Goal: Information Seeking & Learning: Find contact information

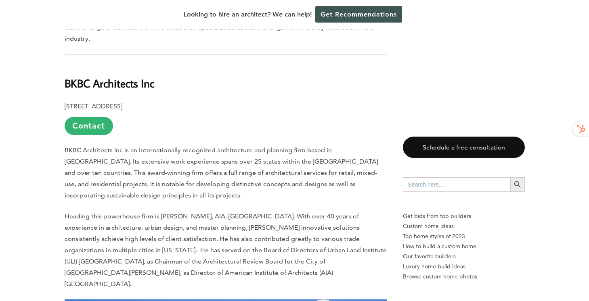
scroll to position [539, 0]
drag, startPoint x: 150, startPoint y: 64, endPoint x: 61, endPoint y: 64, distance: 88.4
copy b "1371 Oakland Blvd, Suite 101"
drag, startPoint x: 227, startPoint y: 66, endPoint x: 209, endPoint y: 66, distance: 18.2
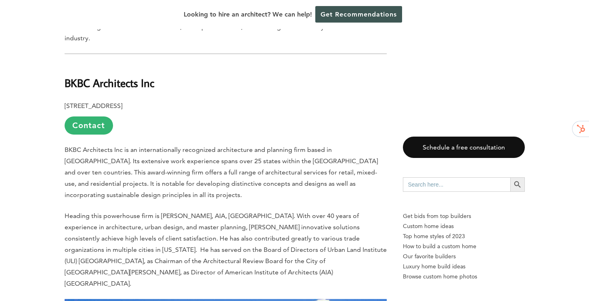
click at [209, 100] on p "1371 Oakland Blvd, Suite 101, Walnut Creek, CA 94598 Contact" at bounding box center [226, 117] width 322 height 34
copy p "94598"
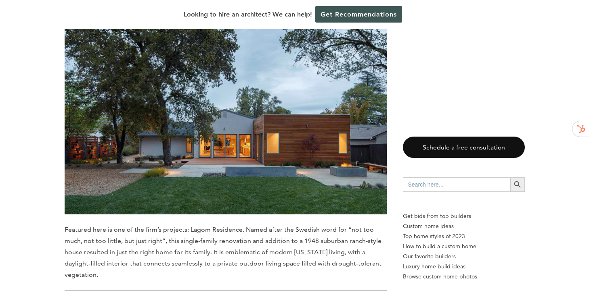
scroll to position [1304, 0]
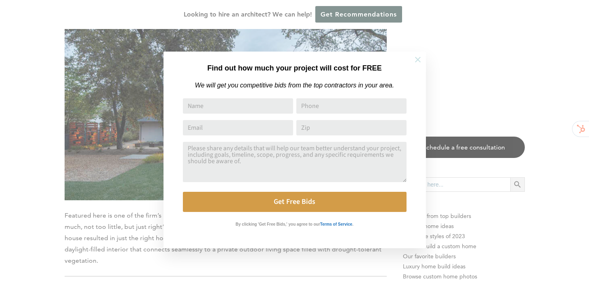
click at [415, 63] on icon at bounding box center [417, 59] width 9 height 9
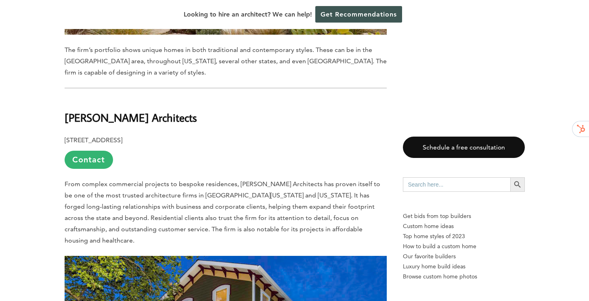
scroll to position [1954, 0]
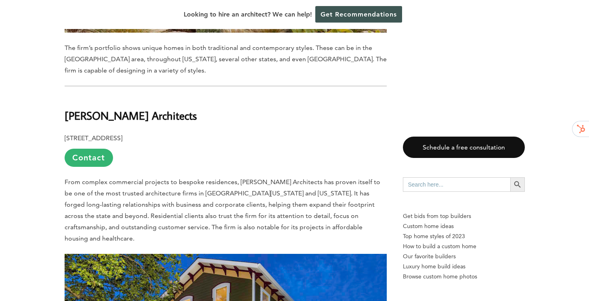
drag, startPoint x: 135, startPoint y: 64, endPoint x: 63, endPoint y: 59, distance: 72.4
copy b "[STREET_ADDRESS]"
click at [215, 133] on p "[STREET_ADDRESS] Contact" at bounding box center [226, 150] width 322 height 34
drag, startPoint x: 213, startPoint y: 62, endPoint x: 193, endPoint y: 63, distance: 19.4
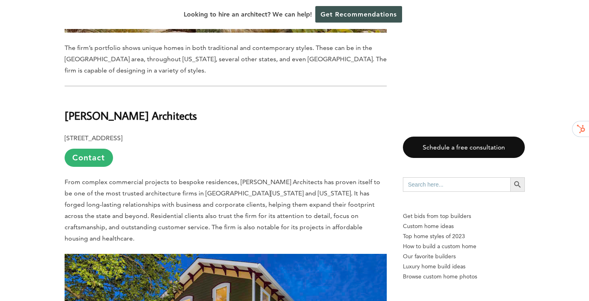
click at [193, 133] on p "[STREET_ADDRESS] Contact" at bounding box center [226, 150] width 322 height 34
copy p "94596"
drag, startPoint x: 190, startPoint y: 38, endPoint x: 59, endPoint y: 48, distance: 131.1
copy b "[PERSON_NAME] Architects"
